Goal: Check status: Check status

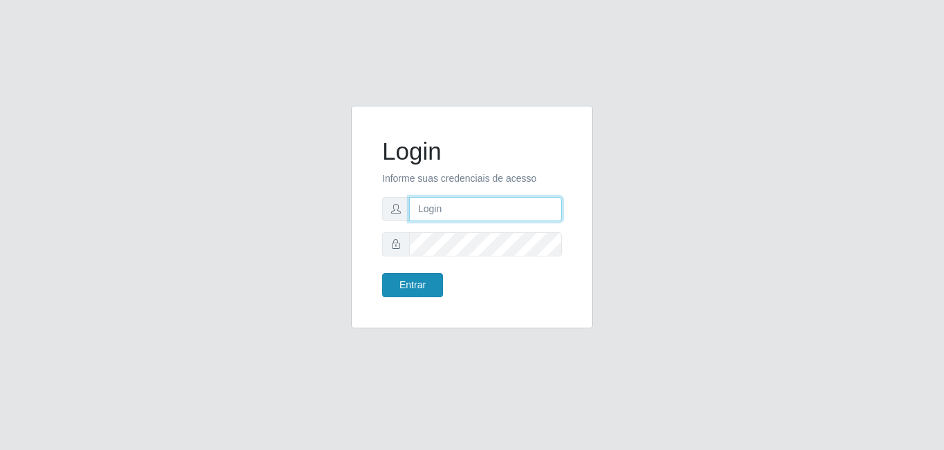
type input "[EMAIL_ADDRESS][DOMAIN_NAME]"
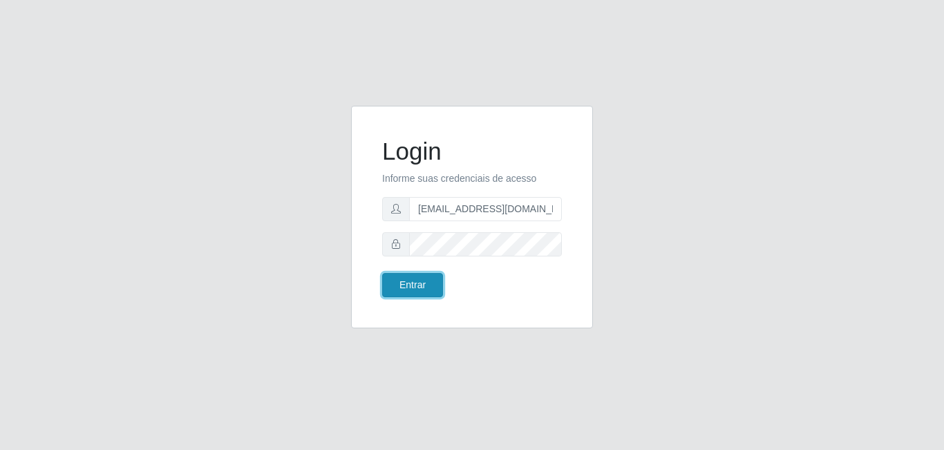
click at [425, 292] on button "Entrar" at bounding box center [412, 285] width 61 height 24
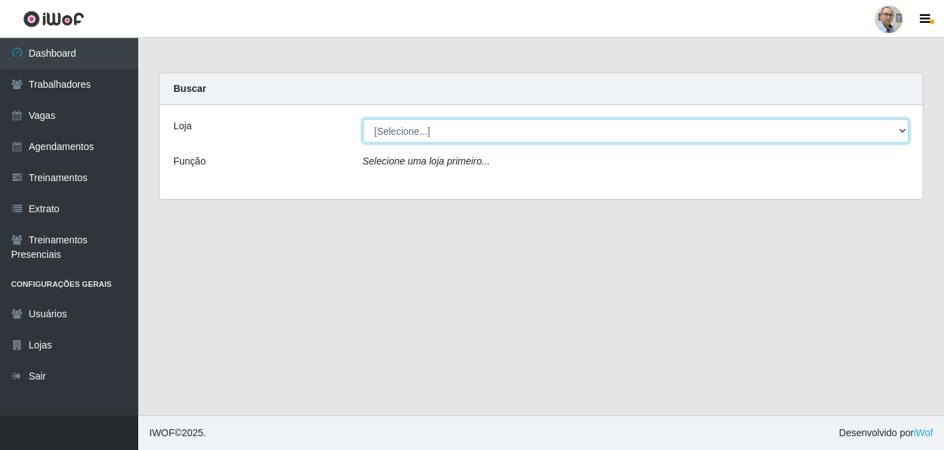
click at [528, 133] on select "[Selecione...] Mar Vermelho - Loja 04" at bounding box center [636, 131] width 547 height 24
select select "251"
click at [363, 119] on select "[Selecione...] Mar Vermelho - Loja 04" at bounding box center [636, 131] width 547 height 24
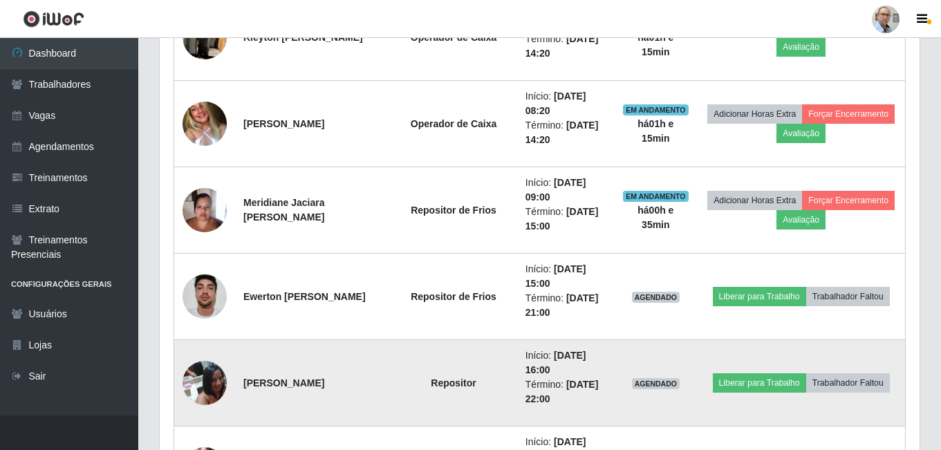
scroll to position [1452, 0]
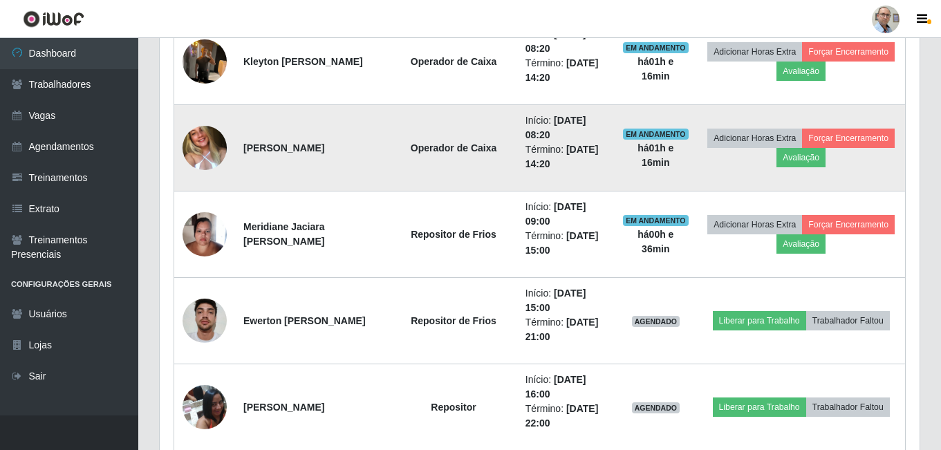
click at [216, 152] on img at bounding box center [205, 148] width 44 height 58
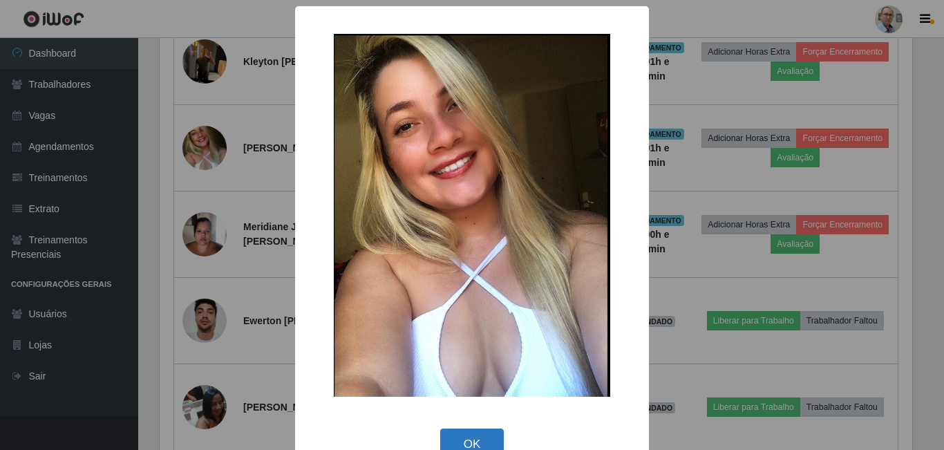
click at [472, 434] on button "OK" at bounding box center [472, 445] width 64 height 32
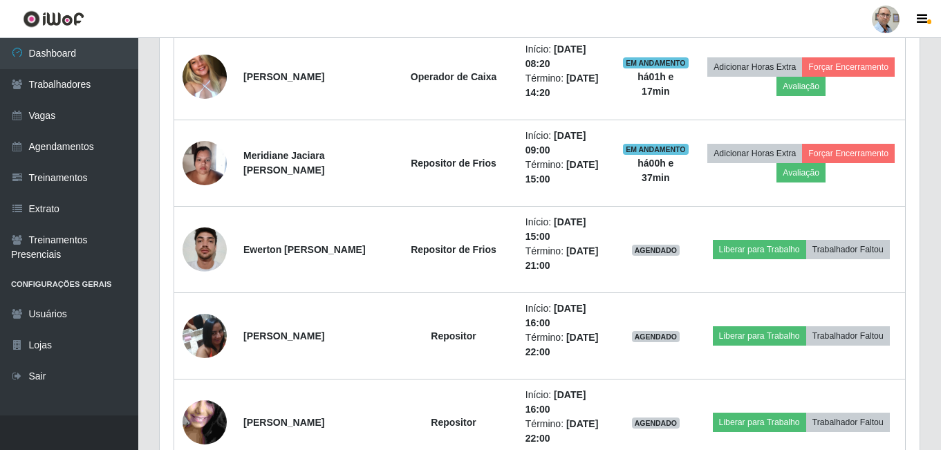
scroll to position [1590, 0]
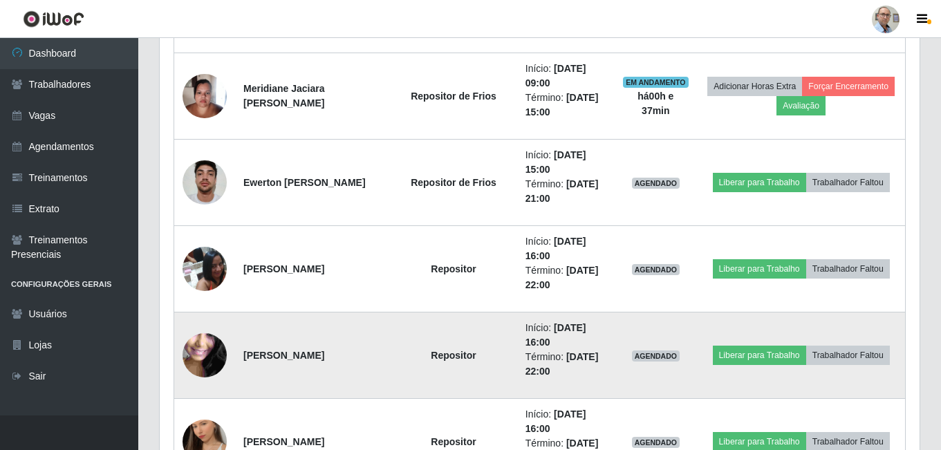
click at [209, 363] on img at bounding box center [205, 355] width 44 height 99
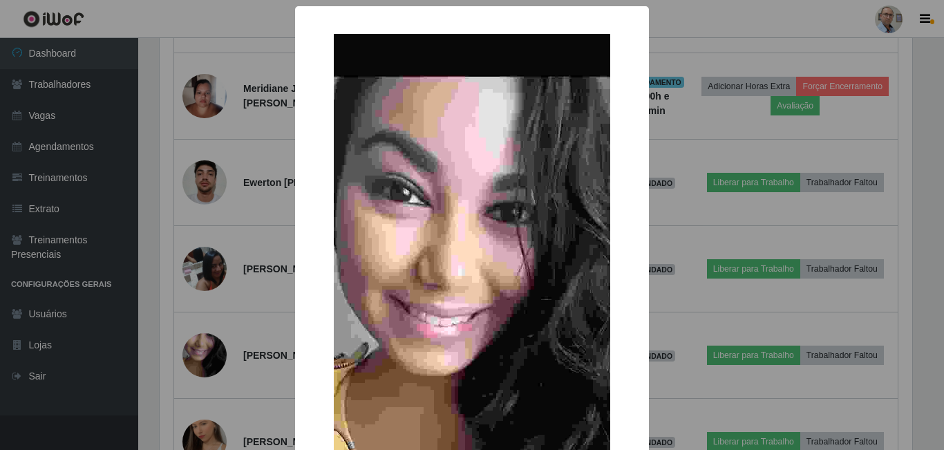
click at [254, 319] on div "× OK Cancel" at bounding box center [472, 225] width 944 height 450
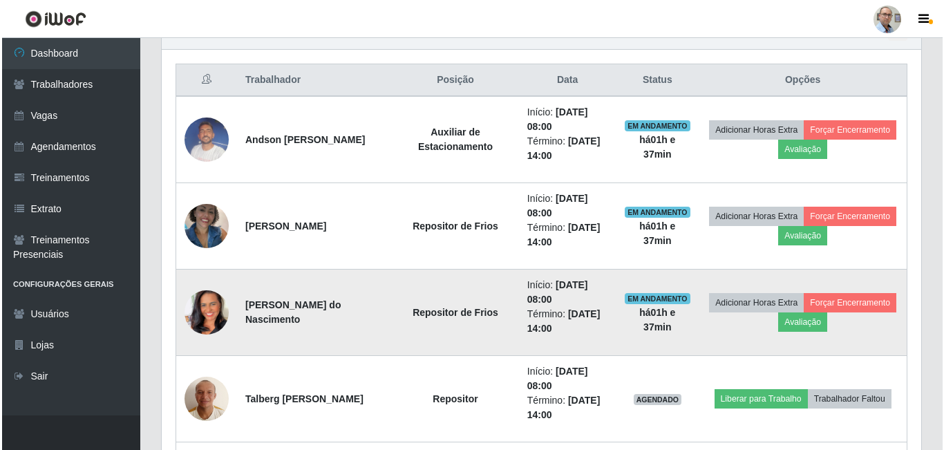
scroll to position [484, 0]
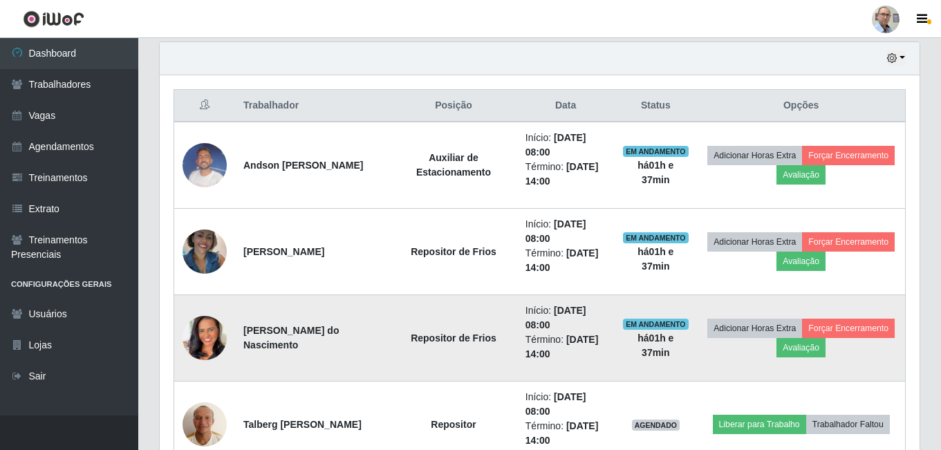
click at [197, 334] on img at bounding box center [205, 338] width 44 height 79
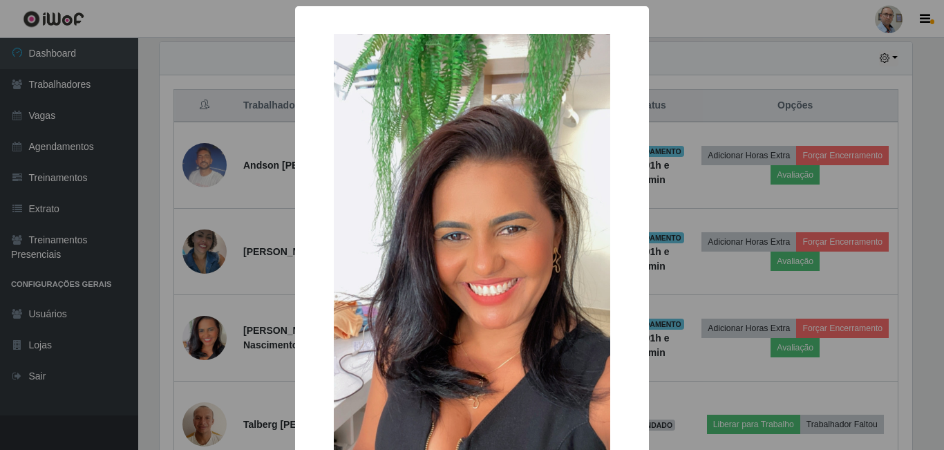
click at [241, 263] on div "× OK Cancel" at bounding box center [472, 225] width 944 height 450
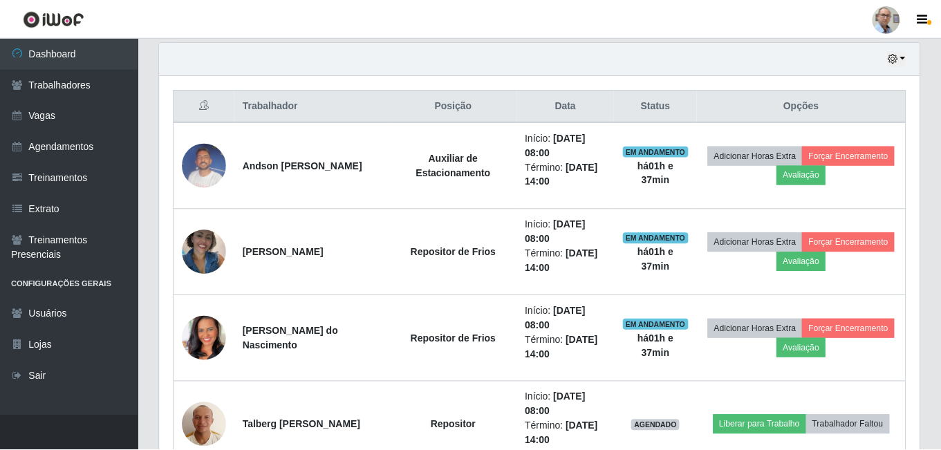
scroll to position [287, 760]
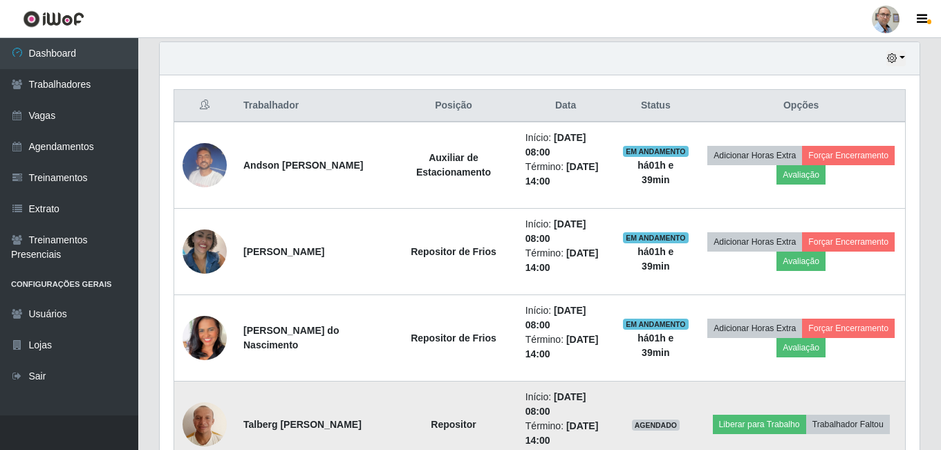
click at [210, 433] on img at bounding box center [205, 424] width 44 height 59
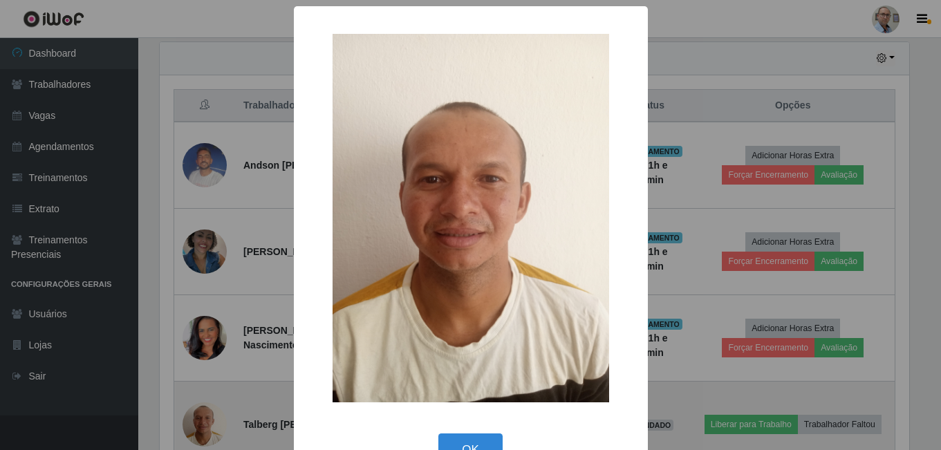
scroll to position [287, 753]
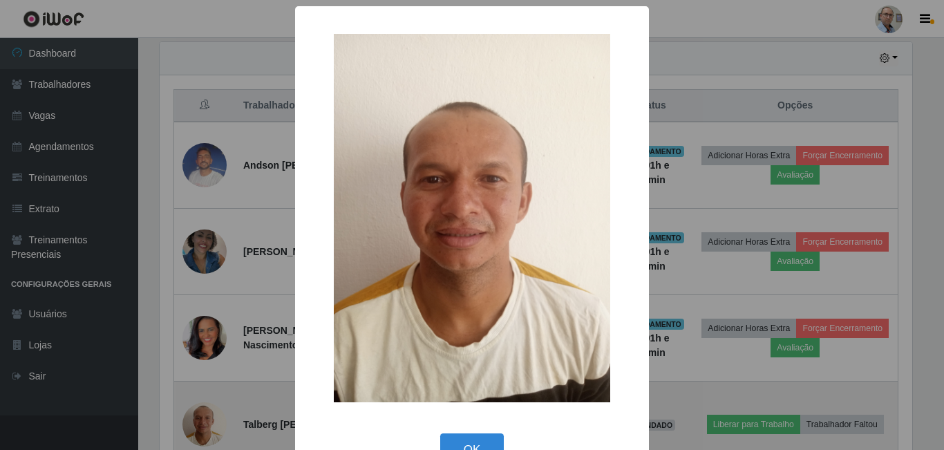
click at [210, 433] on div "× OK Cancel" at bounding box center [472, 225] width 944 height 450
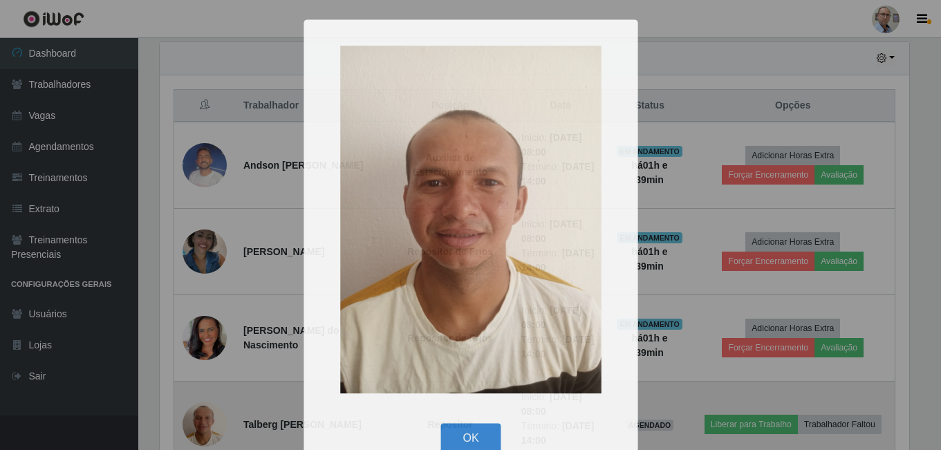
scroll to position [287, 760]
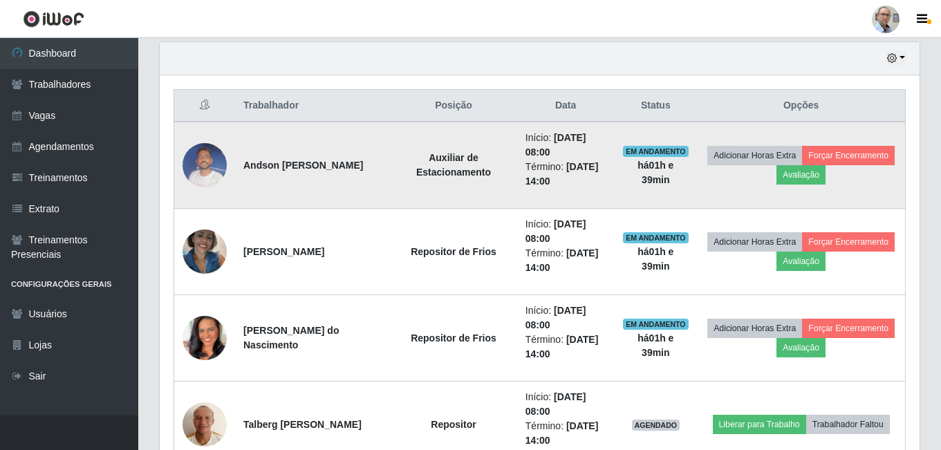
click at [204, 162] on img at bounding box center [205, 165] width 44 height 59
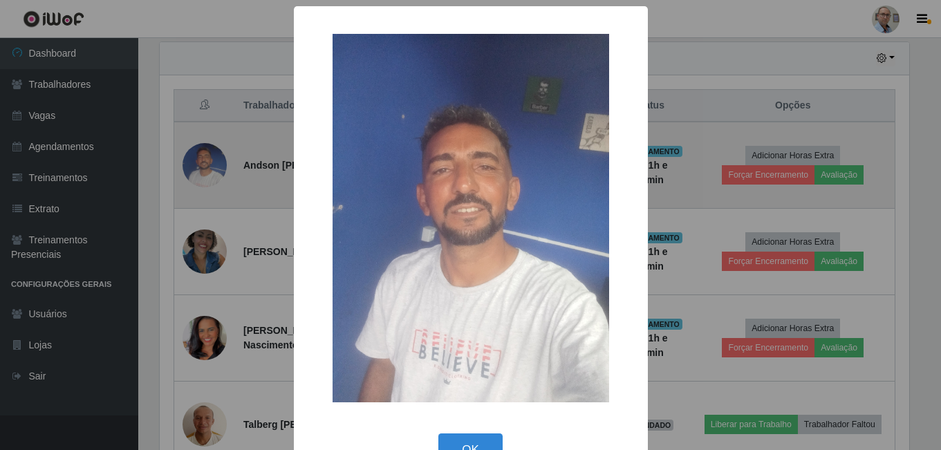
scroll to position [287, 753]
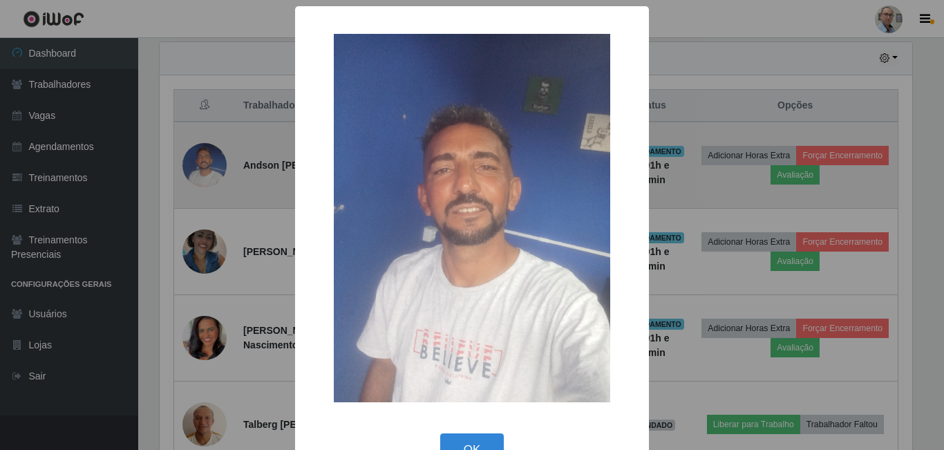
click at [204, 162] on div "× OK Cancel" at bounding box center [472, 225] width 944 height 450
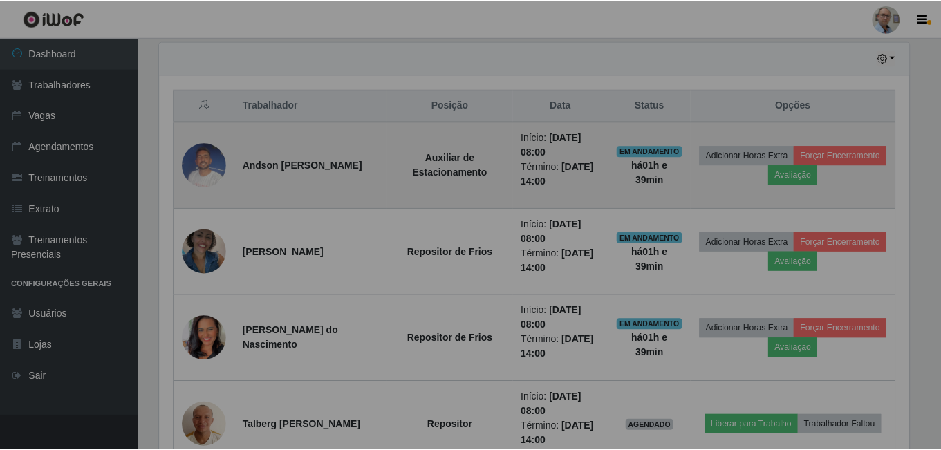
scroll to position [287, 760]
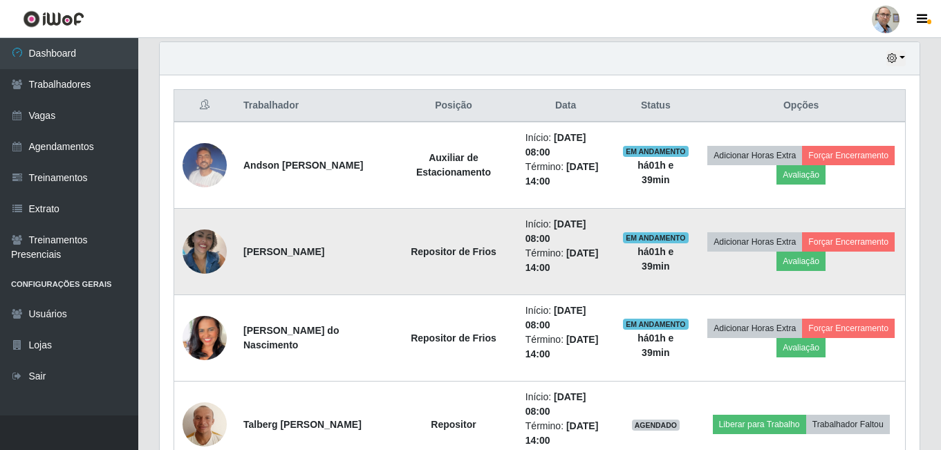
click at [220, 251] on img at bounding box center [205, 251] width 44 height 59
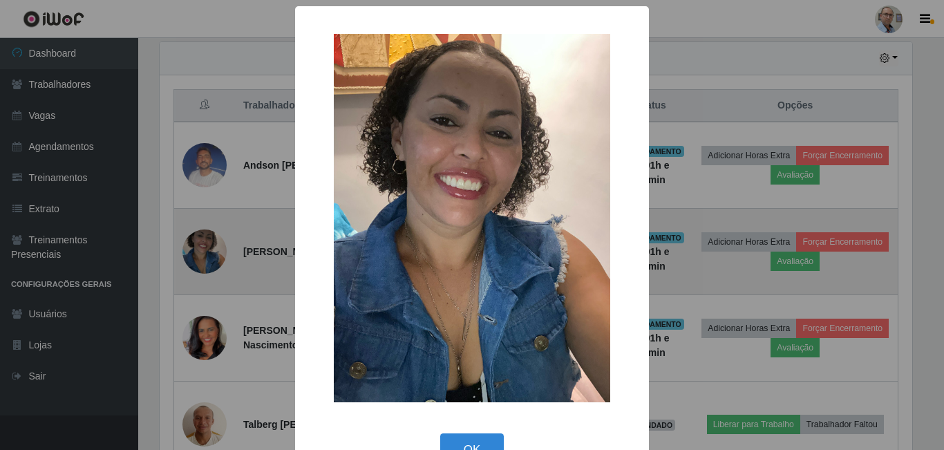
click at [220, 251] on div "× OK Cancel" at bounding box center [472, 225] width 944 height 450
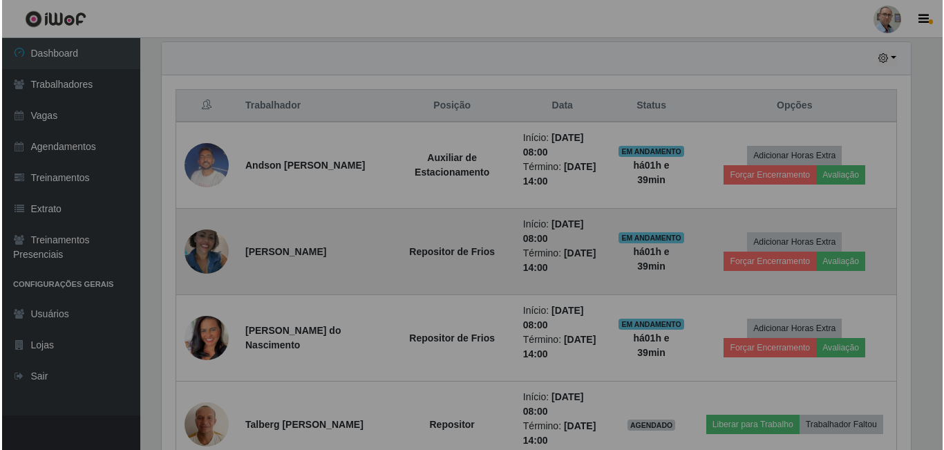
scroll to position [287, 760]
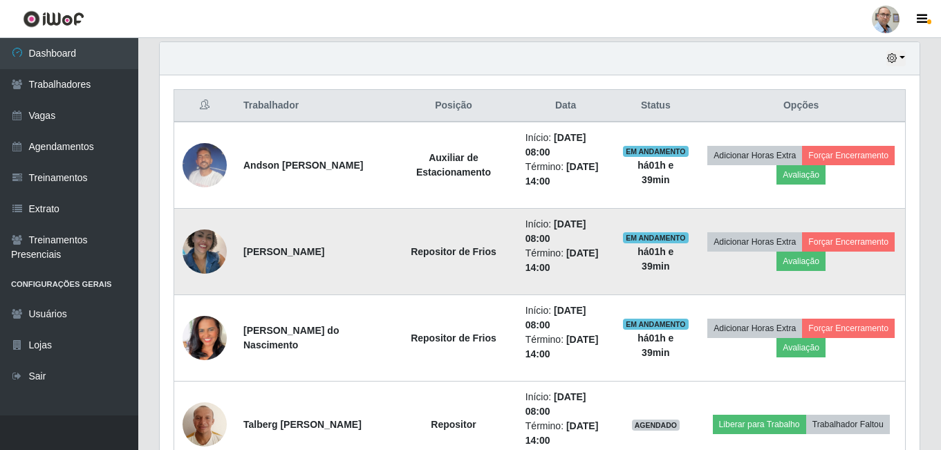
click at [220, 261] on img at bounding box center [205, 251] width 44 height 59
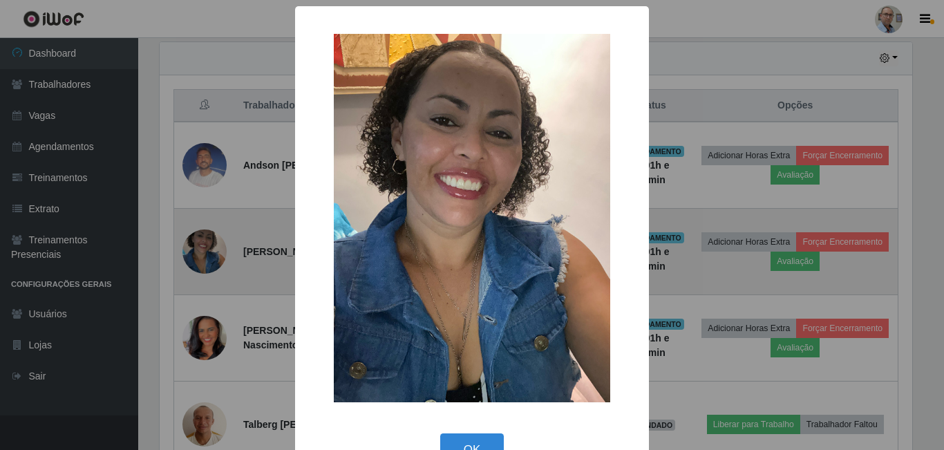
click at [220, 261] on div "× OK Cancel" at bounding box center [472, 225] width 944 height 450
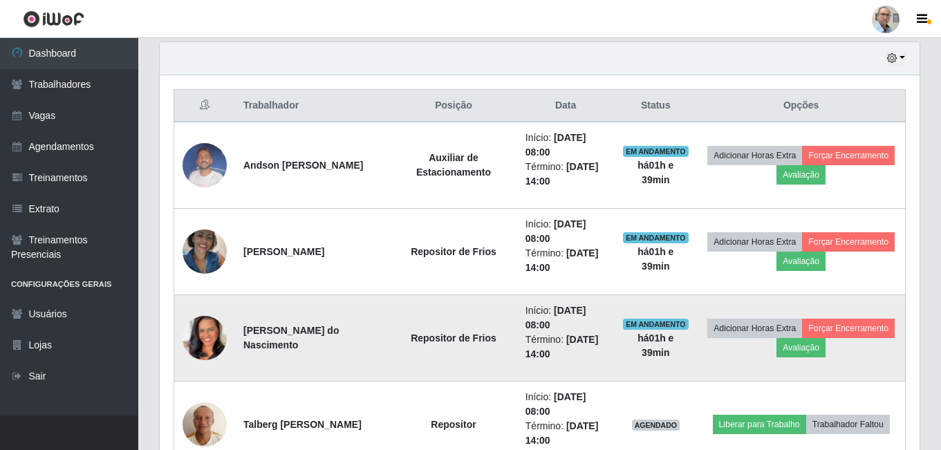
scroll to position [287, 760]
click at [212, 333] on img at bounding box center [205, 338] width 44 height 79
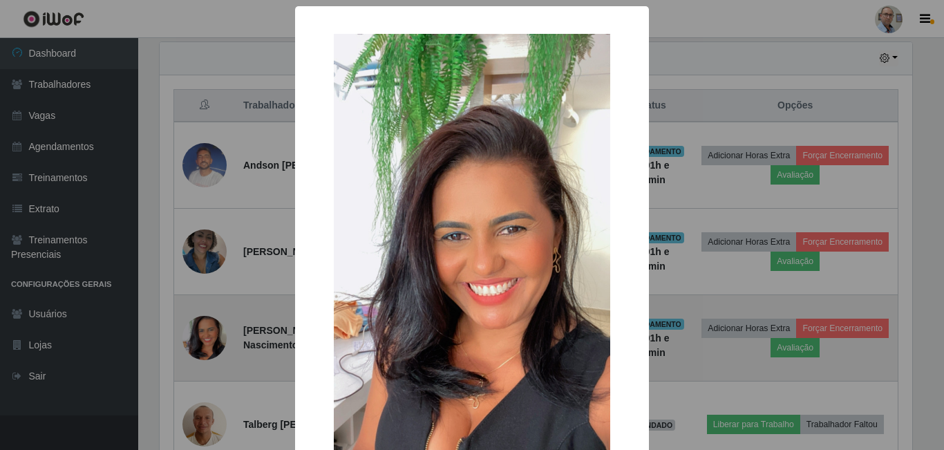
click at [212, 333] on div "× OK Cancel" at bounding box center [472, 225] width 944 height 450
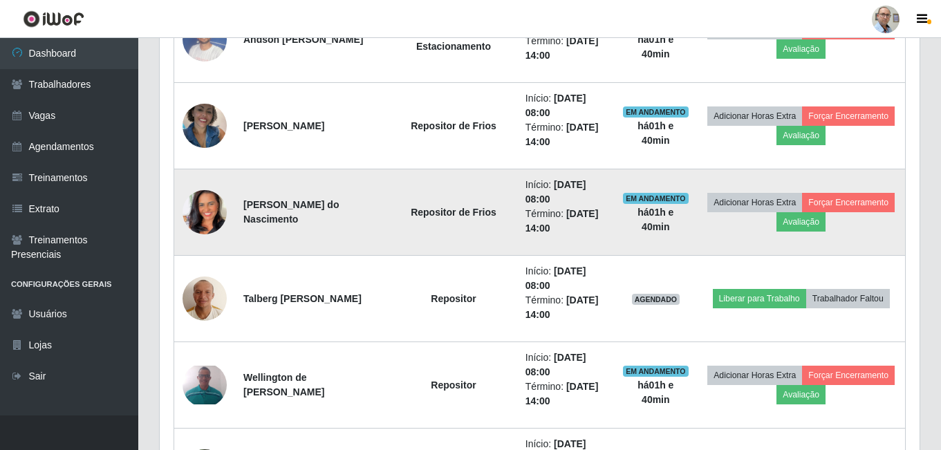
scroll to position [691, 0]
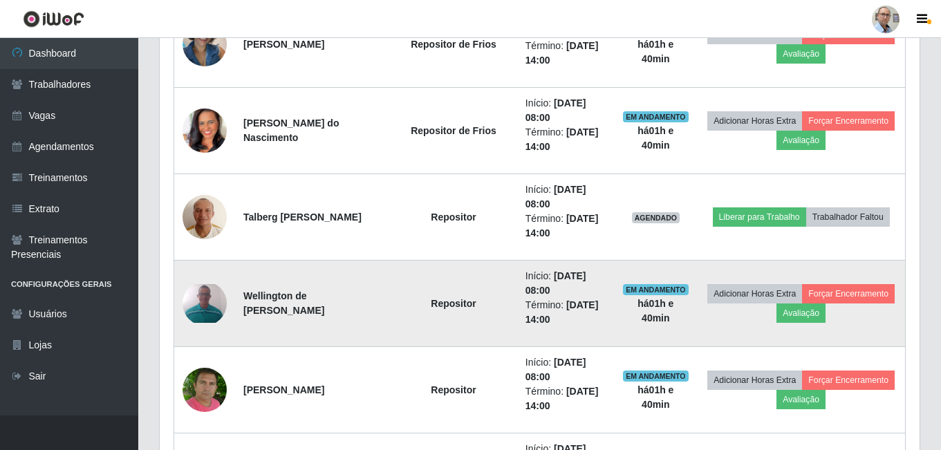
click at [214, 310] on img at bounding box center [205, 303] width 44 height 39
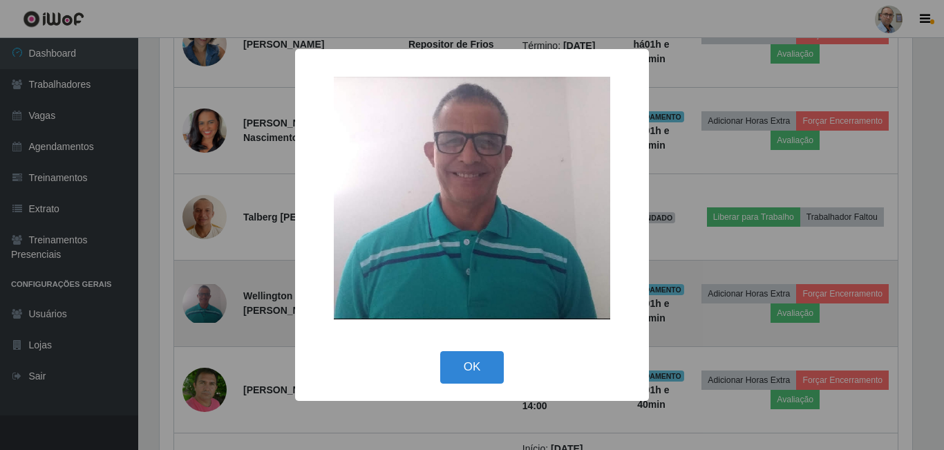
click at [214, 310] on div "× OK Cancel" at bounding box center [472, 225] width 944 height 450
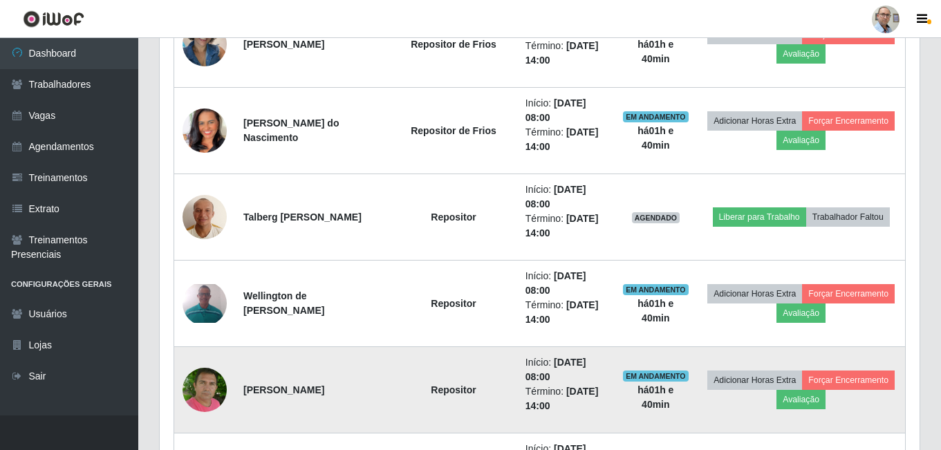
scroll to position [287, 760]
click at [214, 389] on img at bounding box center [205, 390] width 44 height 50
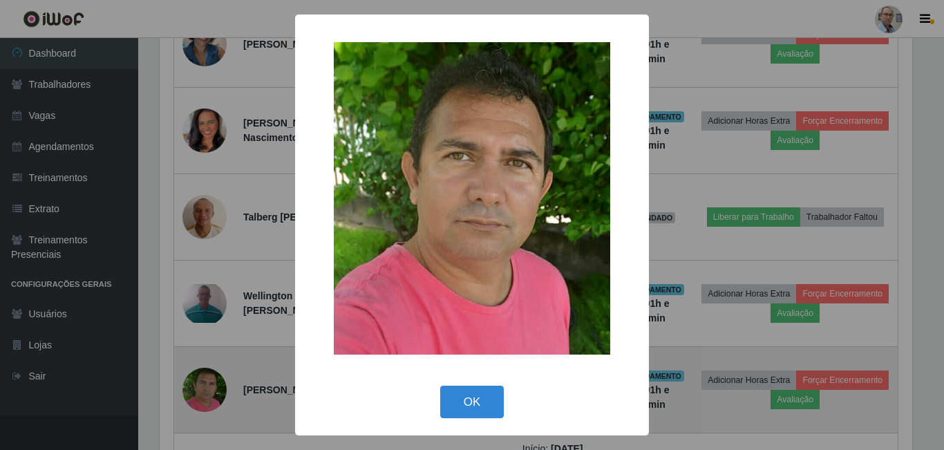
click at [214, 389] on div "× OK Cancel" at bounding box center [472, 225] width 944 height 450
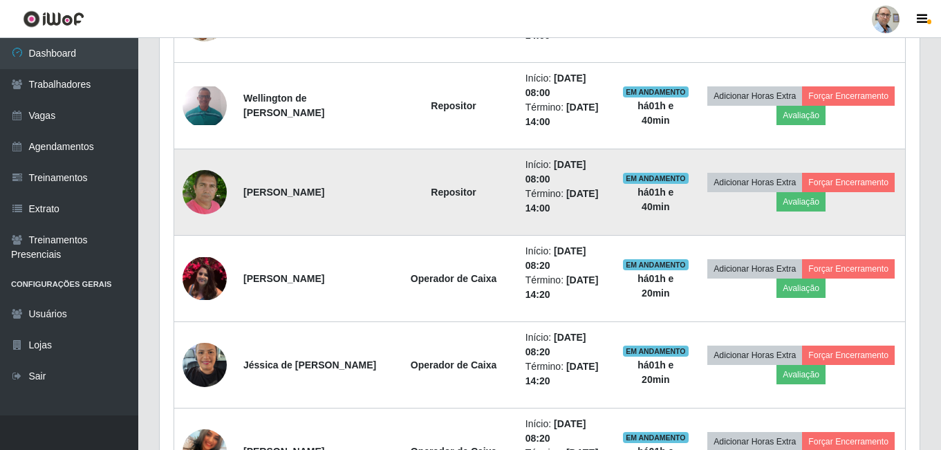
scroll to position [899, 0]
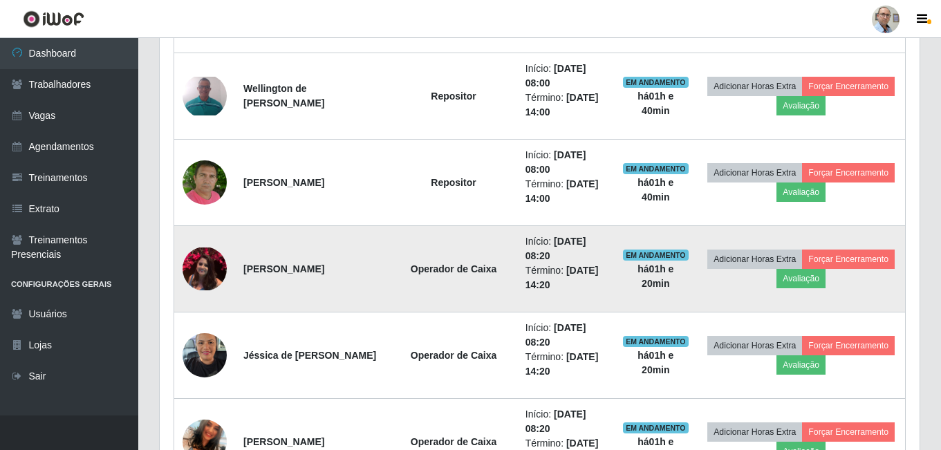
click at [209, 268] on img at bounding box center [205, 269] width 44 height 43
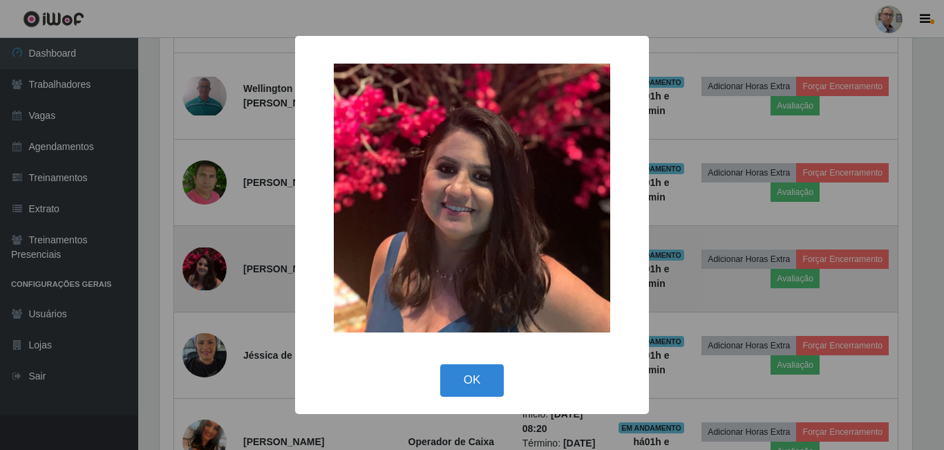
click at [209, 268] on div "× OK Cancel" at bounding box center [472, 225] width 944 height 450
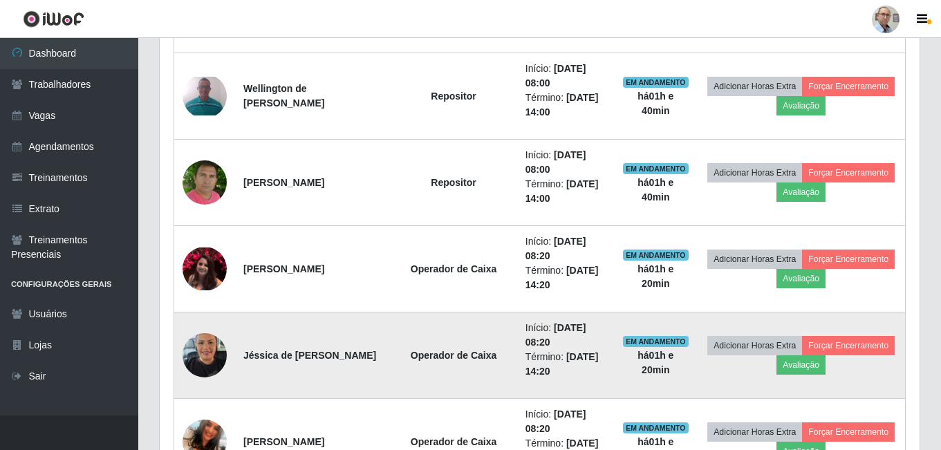
click at [208, 351] on img at bounding box center [205, 355] width 44 height 59
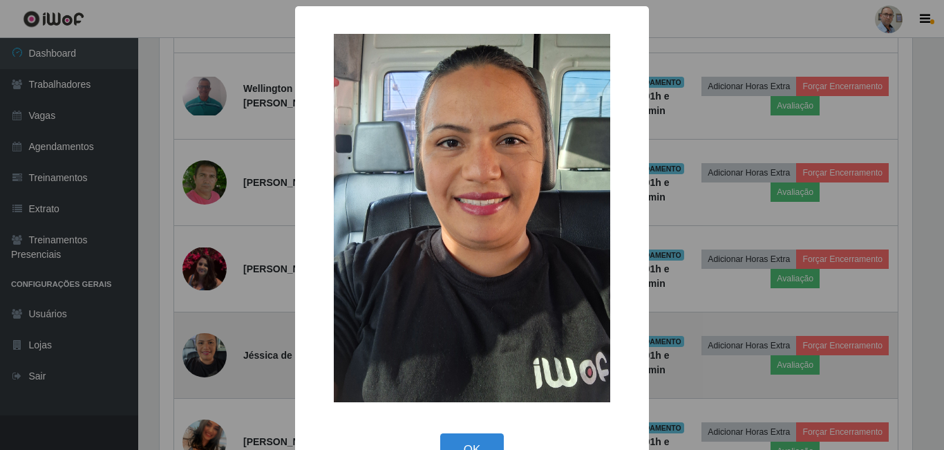
click at [208, 351] on div "× OK Cancel" at bounding box center [472, 225] width 944 height 450
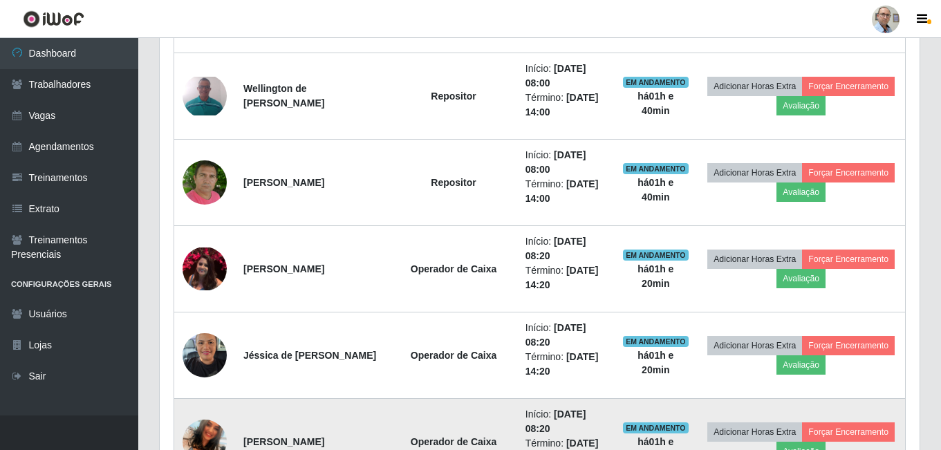
click at [196, 431] on img at bounding box center [205, 441] width 44 height 79
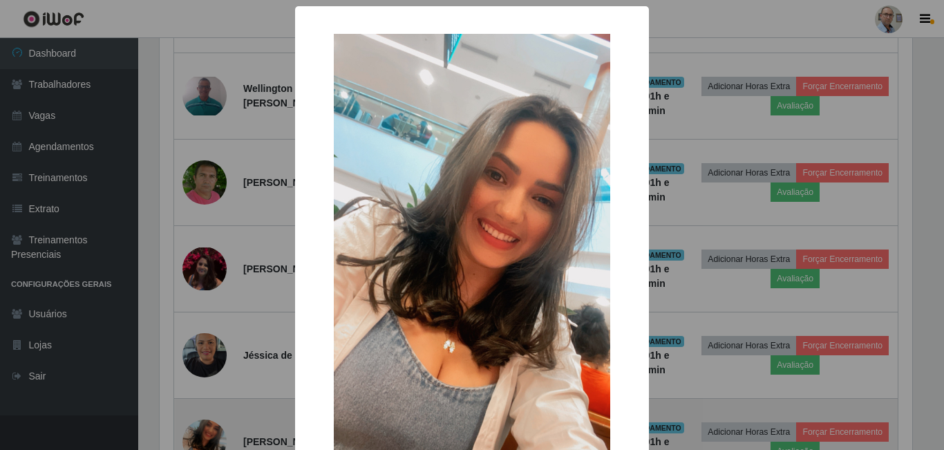
click at [196, 431] on div "× OK Cancel" at bounding box center [472, 225] width 944 height 450
